Goal: Task Accomplishment & Management: Manage account settings

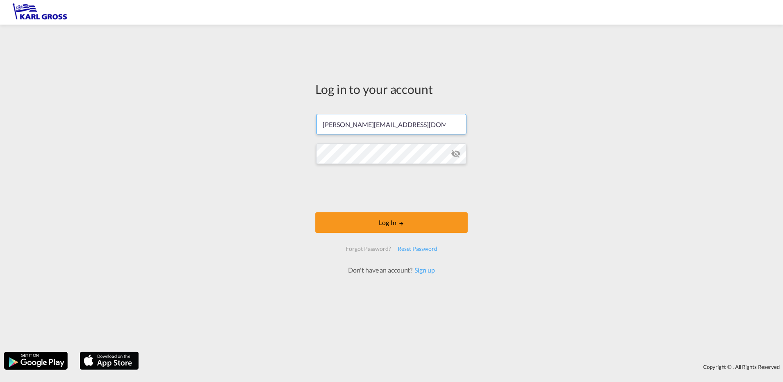
drag, startPoint x: 402, startPoint y: 123, endPoint x: 222, endPoint y: 112, distance: 180.2
click at [222, 112] on div "Log in to your account f.schmid@karlgross.de Log In Forgot Password? Reset Pass…" at bounding box center [391, 188] width 783 height 319
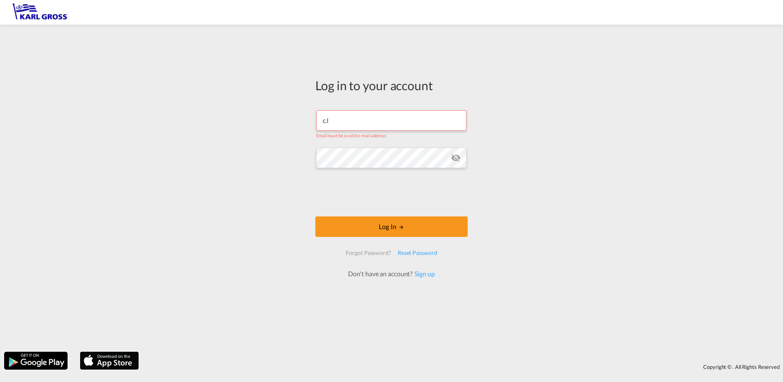
type input "[PERSON_NAME][EMAIL_ADDRESS][DOMAIN_NAME]"
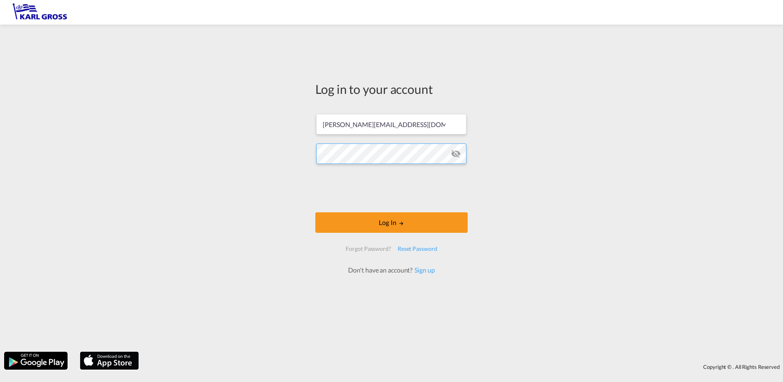
click at [256, 156] on div "Log in to your account c.lutz@karlgross.de Log In Forgot Password? Reset Passwo…" at bounding box center [391, 188] width 783 height 319
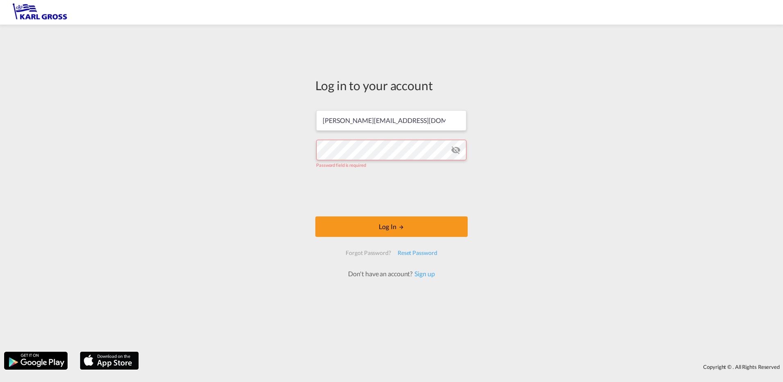
click at [495, 326] on div "Log in to your account c.lutz@karlgross.de Password field is required Log In Fo…" at bounding box center [391, 188] width 783 height 319
drag, startPoint x: 442, startPoint y: 265, endPoint x: 441, endPoint y: 247, distance: 18.5
click at [442, 265] on div "Forgot Password? Reset Password Don't have an account? Sign up" at bounding box center [391, 261] width 104 height 33
click at [436, 230] on button "Log In" at bounding box center [391, 226] width 152 height 20
drag, startPoint x: 395, startPoint y: 119, endPoint x: 398, endPoint y: 127, distance: 8.4
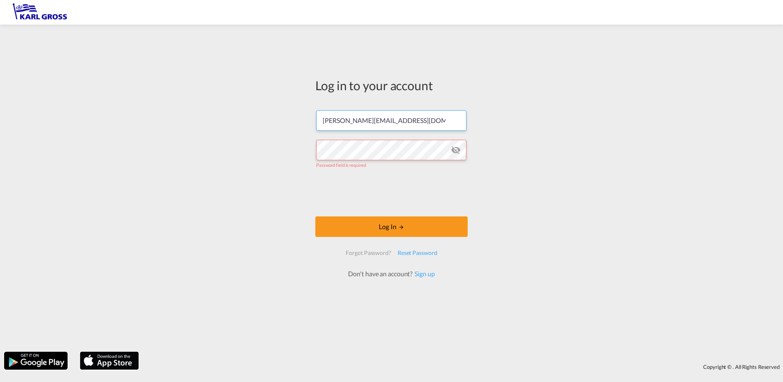
click at [395, 119] on input "[PERSON_NAME][EMAIL_ADDRESS][DOMAIN_NAME]" at bounding box center [391, 120] width 150 height 20
click at [381, 226] on button "Log In" at bounding box center [391, 226] width 152 height 20
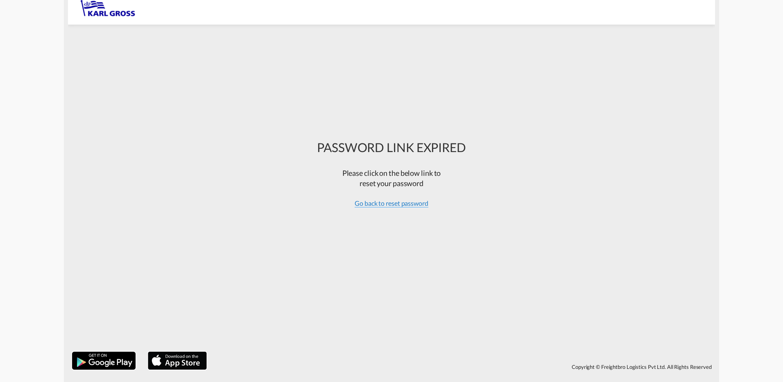
click at [376, 201] on span "Go back to reset password" at bounding box center [392, 203] width 74 height 8
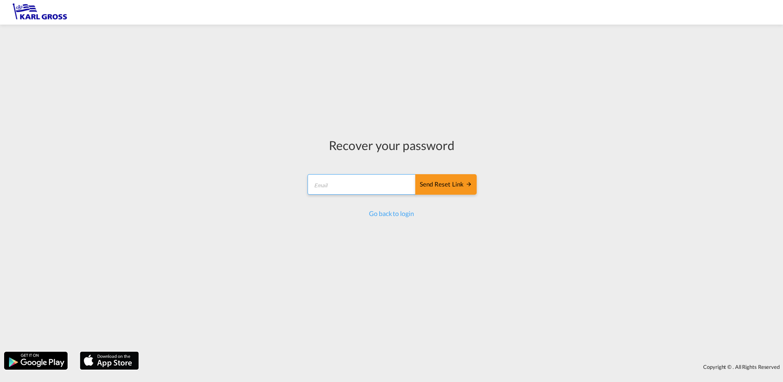
click at [349, 186] on input "email" at bounding box center [362, 184] width 109 height 20
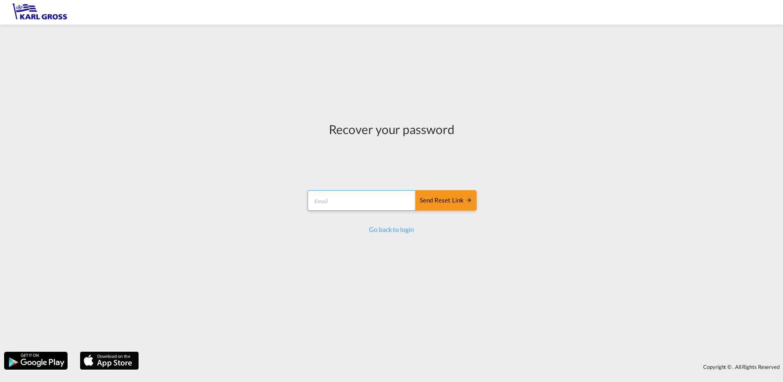
type input "[PERSON_NAME][EMAIL_ADDRESS][DOMAIN_NAME]"
click at [451, 198] on div "Send reset link" at bounding box center [446, 200] width 52 height 9
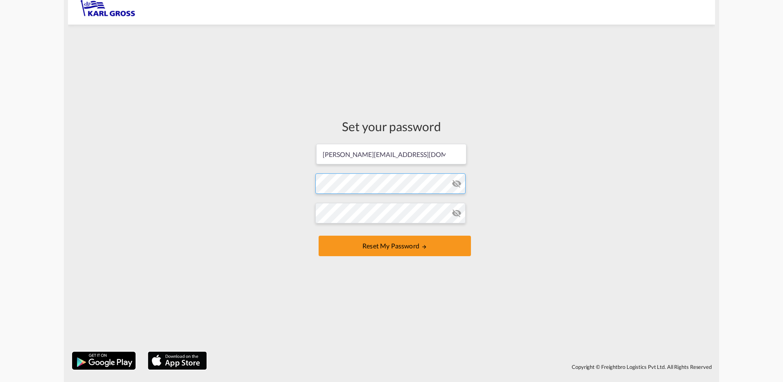
click at [354, 178] on form "c.lutz@karlgross.de Password must contain the following: A special character A …" at bounding box center [391, 201] width 152 height 116
drag, startPoint x: 525, startPoint y: 197, endPoint x: 500, endPoint y: 234, distance: 44.8
click at [525, 197] on div "Set your password c.lutz@karlgross.de Password must contain the following: A sp…" at bounding box center [391, 188] width 647 height 319
click at [456, 214] on md-icon "icon-eye-off" at bounding box center [457, 213] width 10 height 10
click at [456, 182] on md-icon "icon-eye-off" at bounding box center [457, 184] width 10 height 10
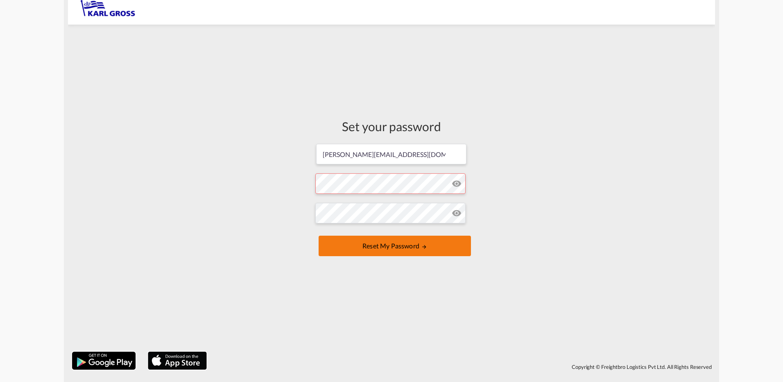
click at [374, 246] on button "Reset my password" at bounding box center [395, 246] width 152 height 20
click at [411, 243] on button "Reset my password" at bounding box center [395, 246] width 152 height 20
click at [401, 248] on button "Reset my password" at bounding box center [395, 246] width 152 height 20
click at [459, 209] on md-icon "icon-eye-off" at bounding box center [457, 213] width 10 height 10
click at [457, 181] on md-icon "icon-eye-off" at bounding box center [457, 184] width 10 height 10
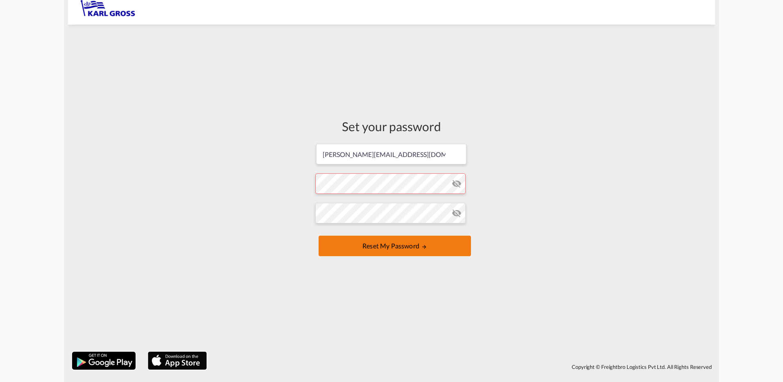
click at [363, 245] on button "Reset my password" at bounding box center [395, 246] width 152 height 20
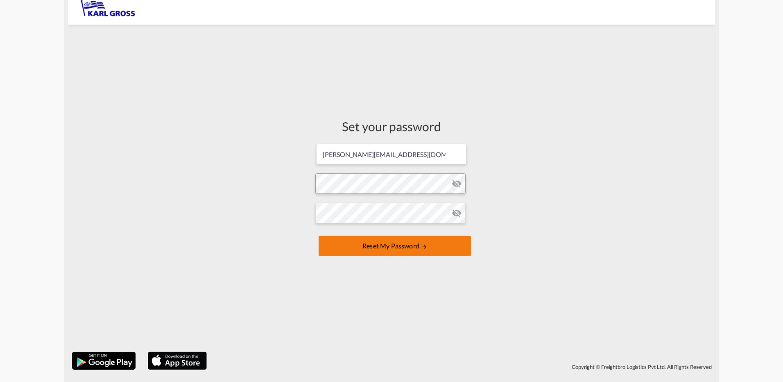
click at [395, 249] on button "Reset my password" at bounding box center [395, 246] width 152 height 20
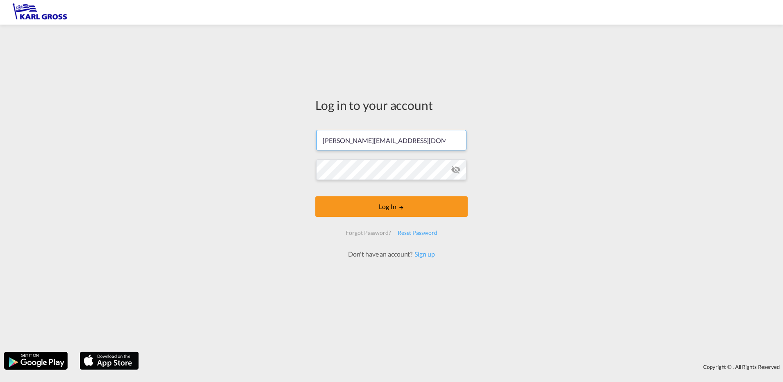
drag, startPoint x: 394, startPoint y: 163, endPoint x: 242, endPoint y: 153, distance: 151.9
click at [242, 153] on div "Log in to your account [PERSON_NAME][EMAIL_ADDRESS][DOMAIN_NAME] Log In Forgot …" at bounding box center [391, 188] width 783 height 319
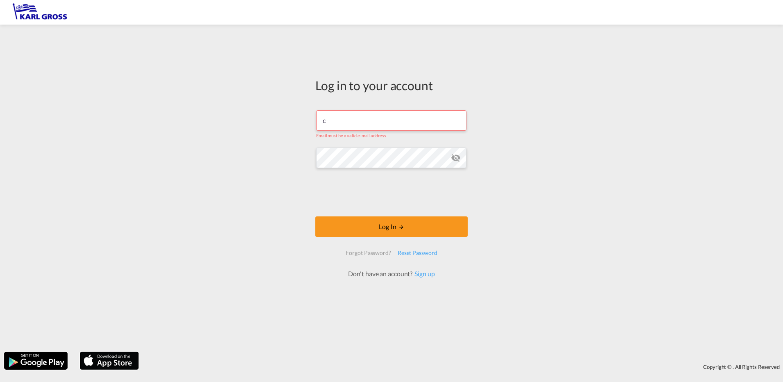
type input "[PERSON_NAME][EMAIL_ADDRESS][DOMAIN_NAME]"
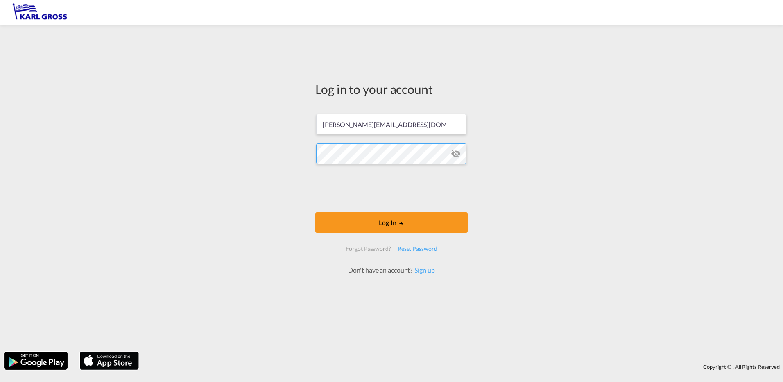
click at [257, 153] on div "Log in to your account [PERSON_NAME][EMAIL_ADDRESS][DOMAIN_NAME] Log In Forgot …" at bounding box center [391, 188] width 783 height 319
click at [315, 212] on button "Log In" at bounding box center [391, 222] width 152 height 20
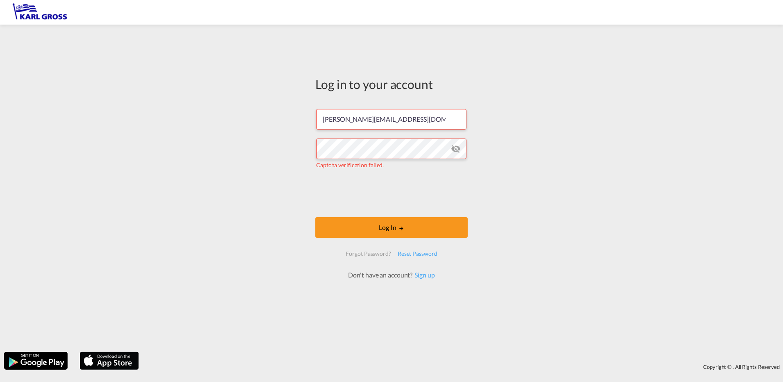
click at [312, 200] on div "Log in to your account [PERSON_NAME][EMAIL_ADDRESS][DOMAIN_NAME] [PERSON_NAME] …" at bounding box center [391, 177] width 165 height 297
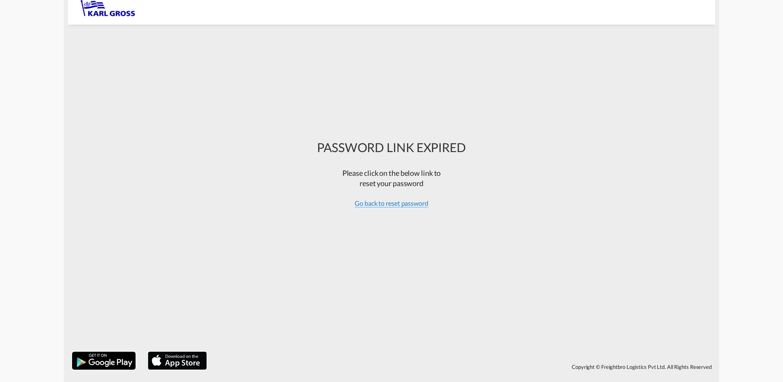
click at [402, 203] on span "Go back to reset password" at bounding box center [392, 203] width 74 height 8
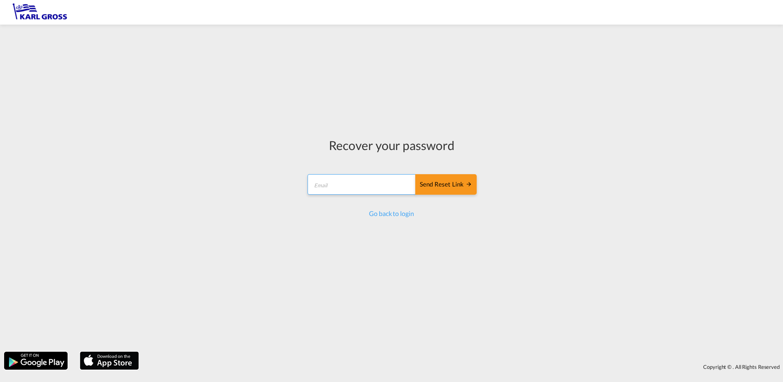
click at [378, 187] on input "email" at bounding box center [362, 184] width 109 height 20
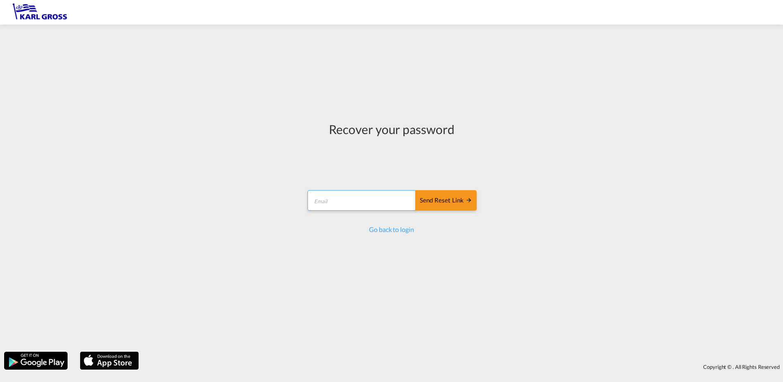
type input "[PERSON_NAME][EMAIL_ADDRESS][DOMAIN_NAME]"
click at [441, 203] on div "Send reset link" at bounding box center [446, 200] width 52 height 9
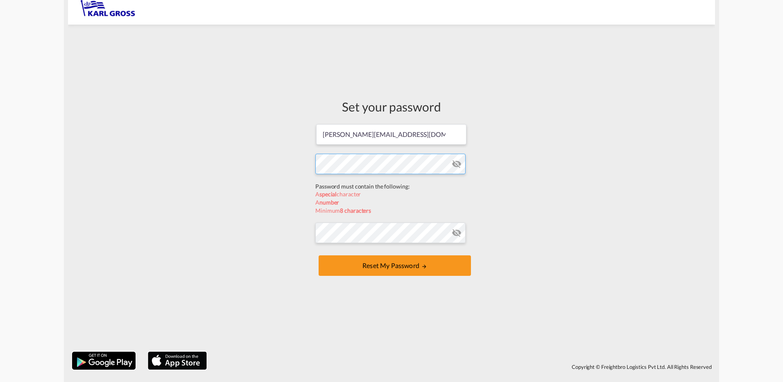
click at [343, 190] on form "[PERSON_NAME][EMAIL_ADDRESS][DOMAIN_NAME] Password must contain the following: …" at bounding box center [391, 200] width 152 height 155
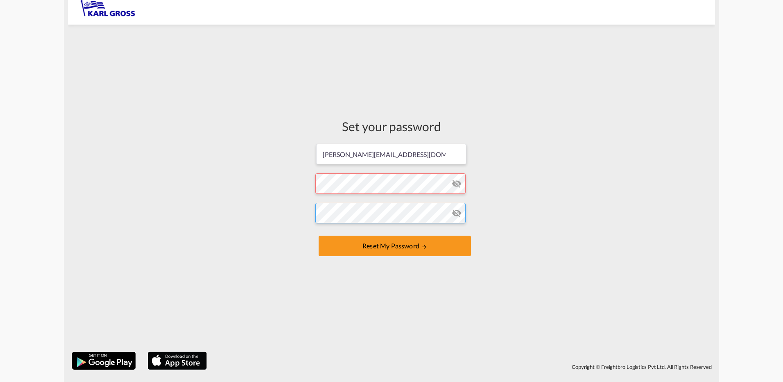
click at [319, 236] on button "Reset my password" at bounding box center [395, 246] width 152 height 20
click at [394, 246] on button "Reset my password" at bounding box center [395, 246] width 152 height 20
click at [372, 242] on button "Reset my password" at bounding box center [395, 246] width 152 height 20
drag, startPoint x: 147, startPoint y: 108, endPoint x: 172, endPoint y: 125, distance: 29.4
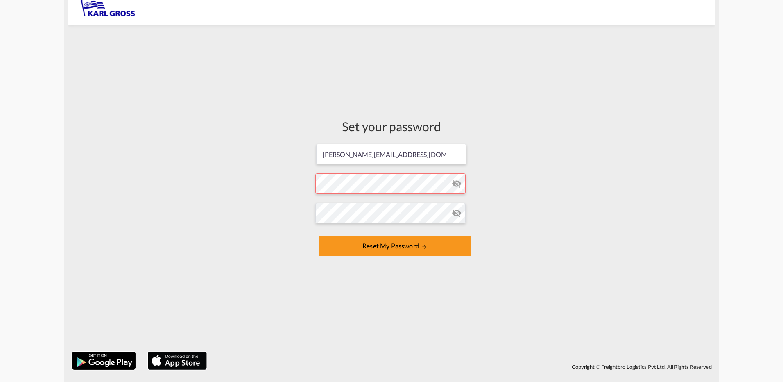
click at [147, 108] on div "Set your password [PERSON_NAME][EMAIL_ADDRESS][DOMAIN_NAME] Password must conta…" at bounding box center [391, 188] width 647 height 319
click at [404, 248] on button "Reset my password" at bounding box center [395, 246] width 152 height 20
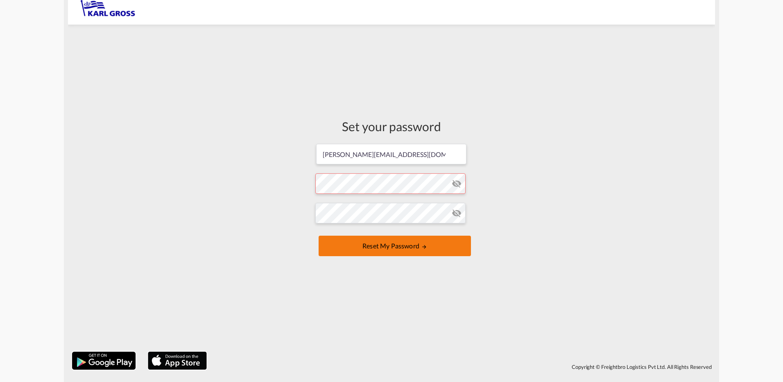
click at [411, 245] on button "Reset my password" at bounding box center [395, 246] width 152 height 20
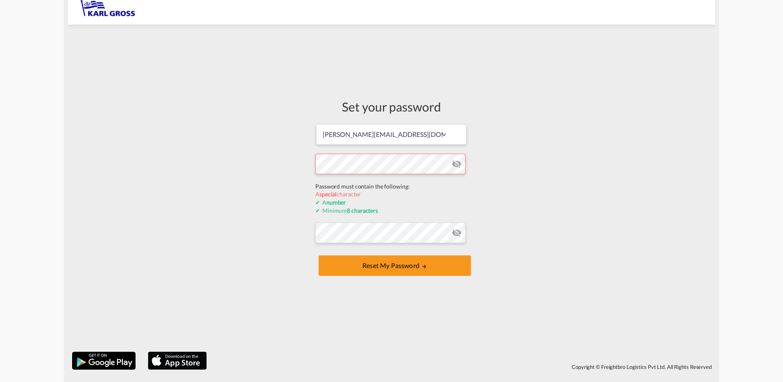
click at [293, 178] on div "Set your password c.lutz@karlgross.de Password must contain the following: A sp…" at bounding box center [391, 188] width 647 height 319
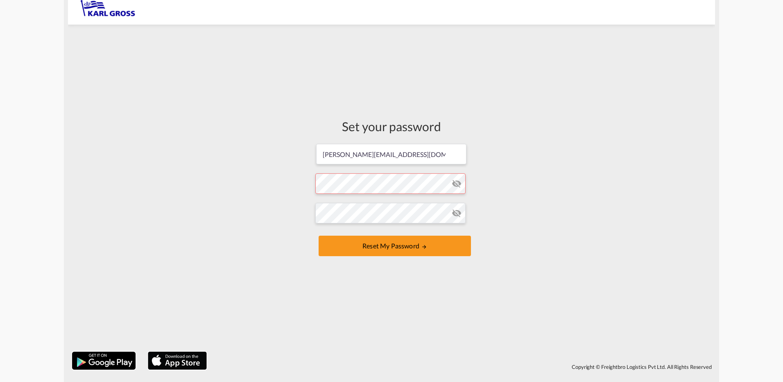
drag, startPoint x: 264, startPoint y: 203, endPoint x: 278, endPoint y: 211, distance: 16.2
click at [264, 203] on div "Set your password c.lutz@karlgross.de Password must contain the following: A sp…" at bounding box center [391, 188] width 647 height 319
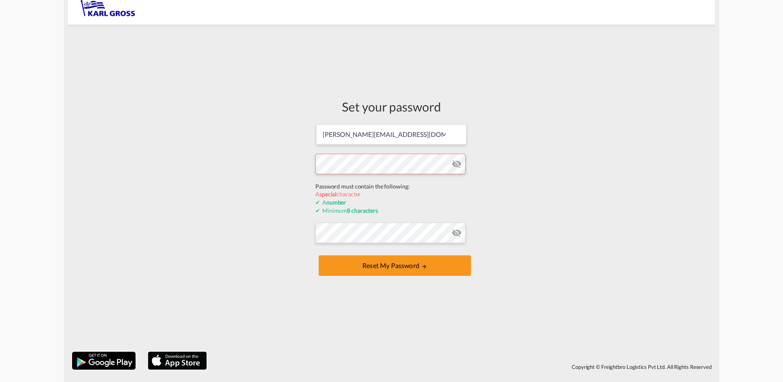
click at [373, 181] on form "c.lutz@karlgross.de Password must contain the following: A special character A …" at bounding box center [391, 200] width 152 height 155
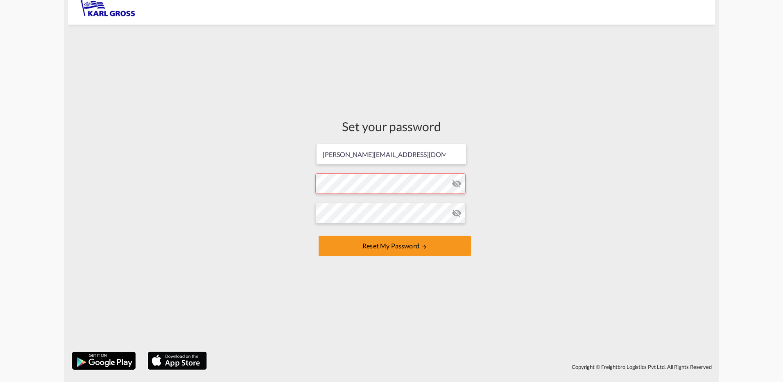
click at [459, 163] on form "c.lutz@karlgross.de Password must contain the following: A special character A …" at bounding box center [391, 201] width 152 height 116
click at [461, 187] on md-icon "icon-eye-off" at bounding box center [457, 184] width 10 height 10
click at [460, 215] on md-icon "icon-eye-off" at bounding box center [457, 213] width 10 height 10
click at [406, 260] on div "Set your password c.lutz@karlgross.de Password must contain the following: A sp…" at bounding box center [391, 188] width 165 height 319
click at [408, 251] on button "Reset my password" at bounding box center [395, 246] width 152 height 20
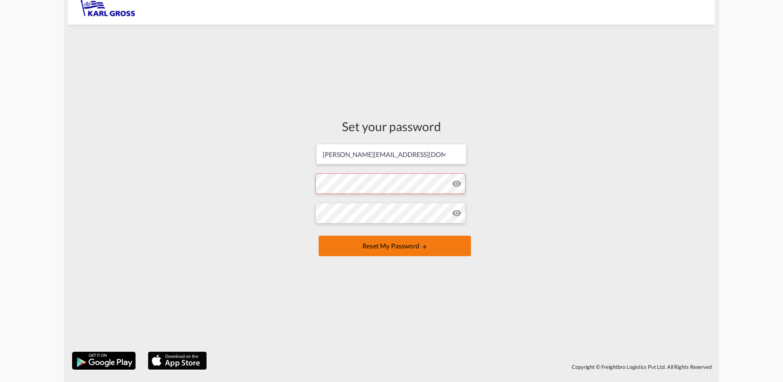
click at [409, 250] on button "Reset my password" at bounding box center [395, 246] width 152 height 20
click at [410, 250] on button "Reset my password" at bounding box center [395, 246] width 152 height 20
click at [363, 178] on form "c.lutz@karlgross.de Password must contain the following: A special character A …" at bounding box center [391, 201] width 152 height 116
click at [379, 227] on form "c.lutz@karlgross.de Password must contain the following: A special character A …" at bounding box center [391, 201] width 152 height 116
click at [393, 248] on button "Reset my password" at bounding box center [395, 246] width 152 height 20
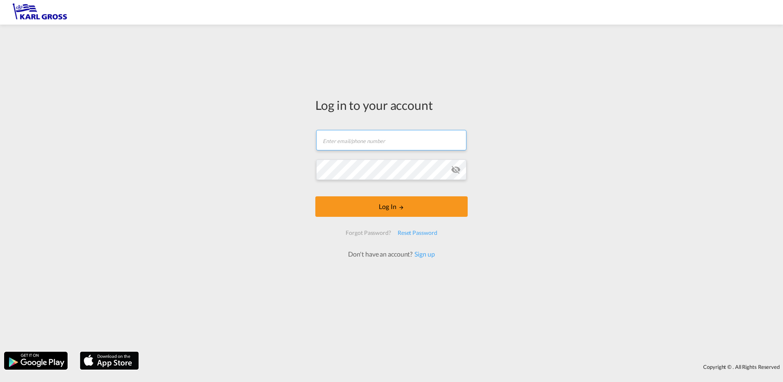
type input "[PERSON_NAME][EMAIL_ADDRESS][DOMAIN_NAME]"
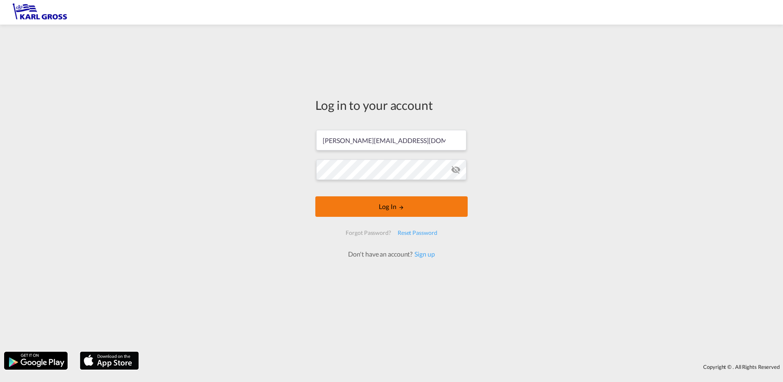
click at [391, 203] on button "Log In" at bounding box center [391, 206] width 152 height 20
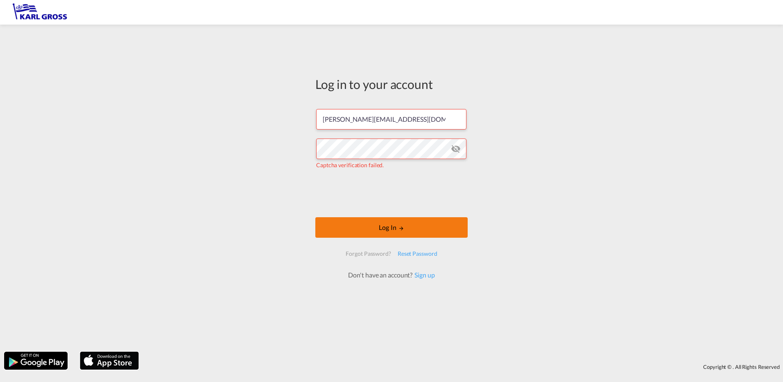
click at [383, 227] on button "Log In" at bounding box center [391, 227] width 152 height 20
